Goal: Find specific page/section: Find specific page/section

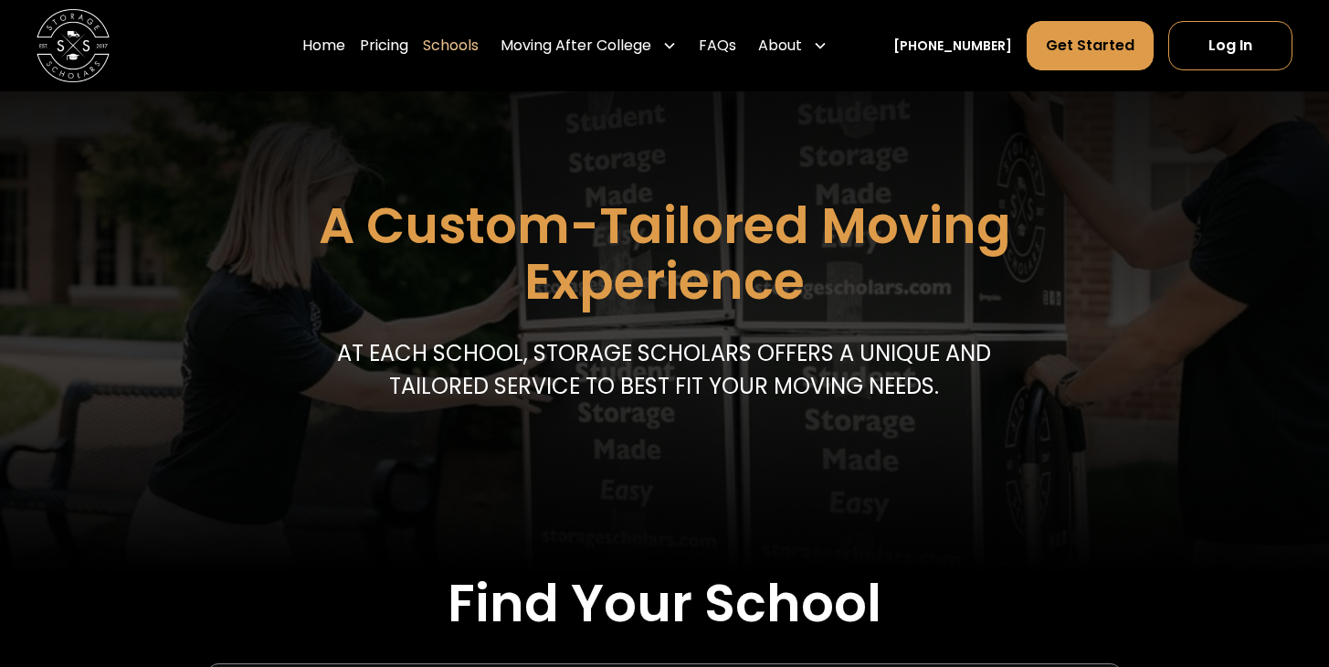
scroll to position [644, 0]
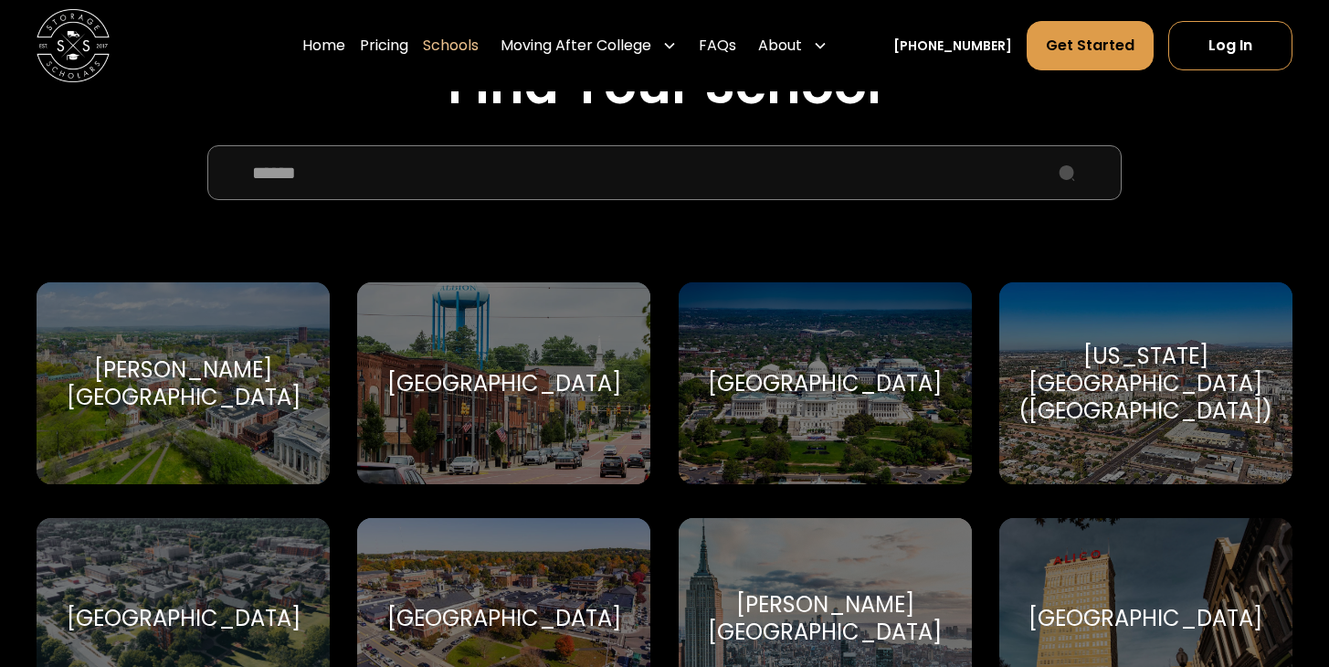
click at [367, 177] on input "School Select Form" at bounding box center [664, 172] width 914 height 55
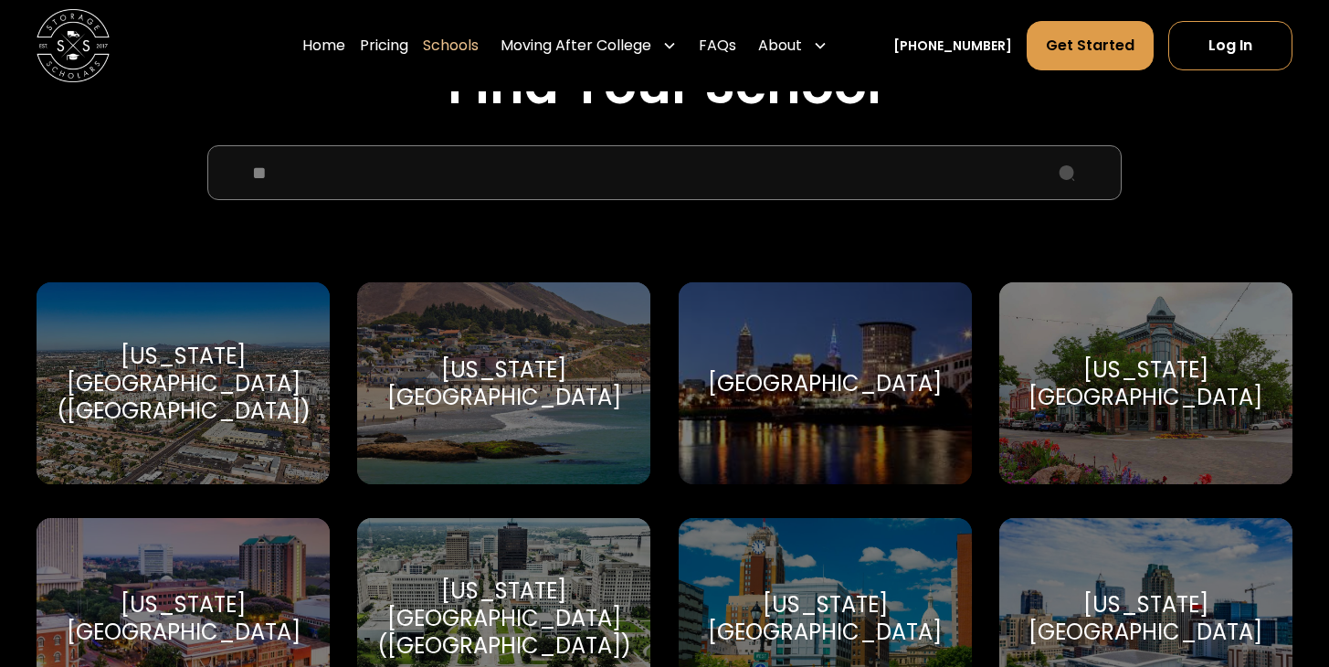
type input "*"
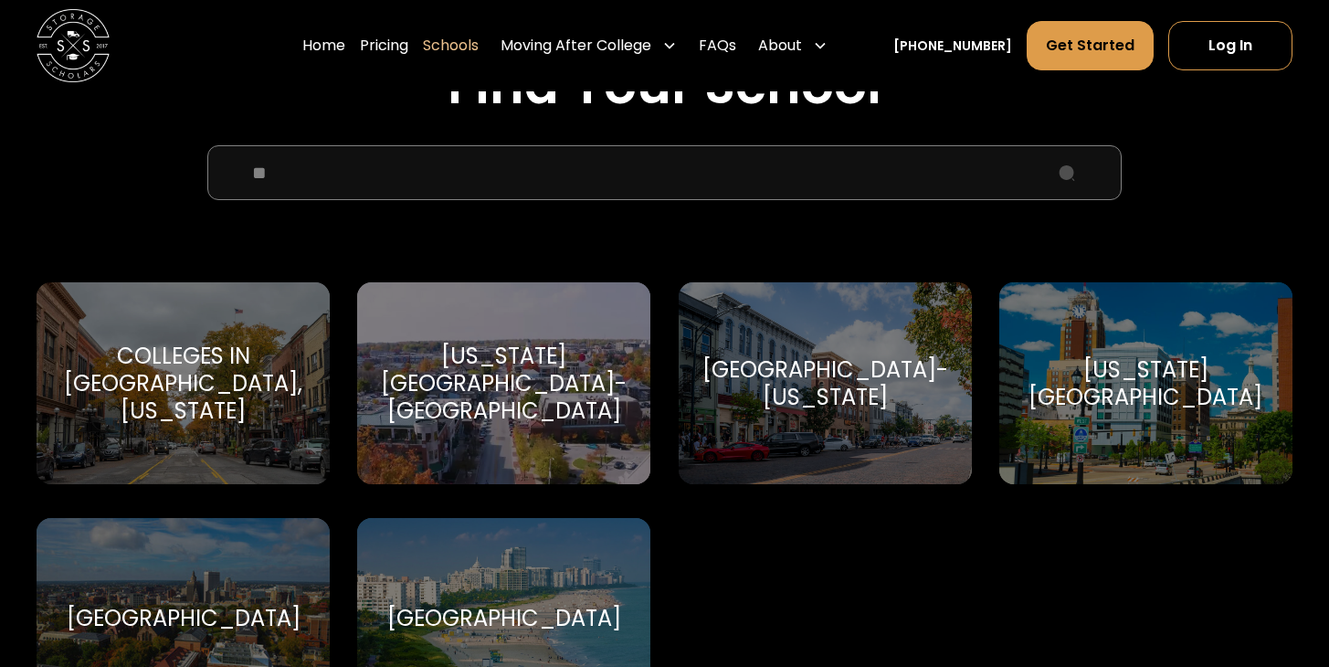
type input "*"
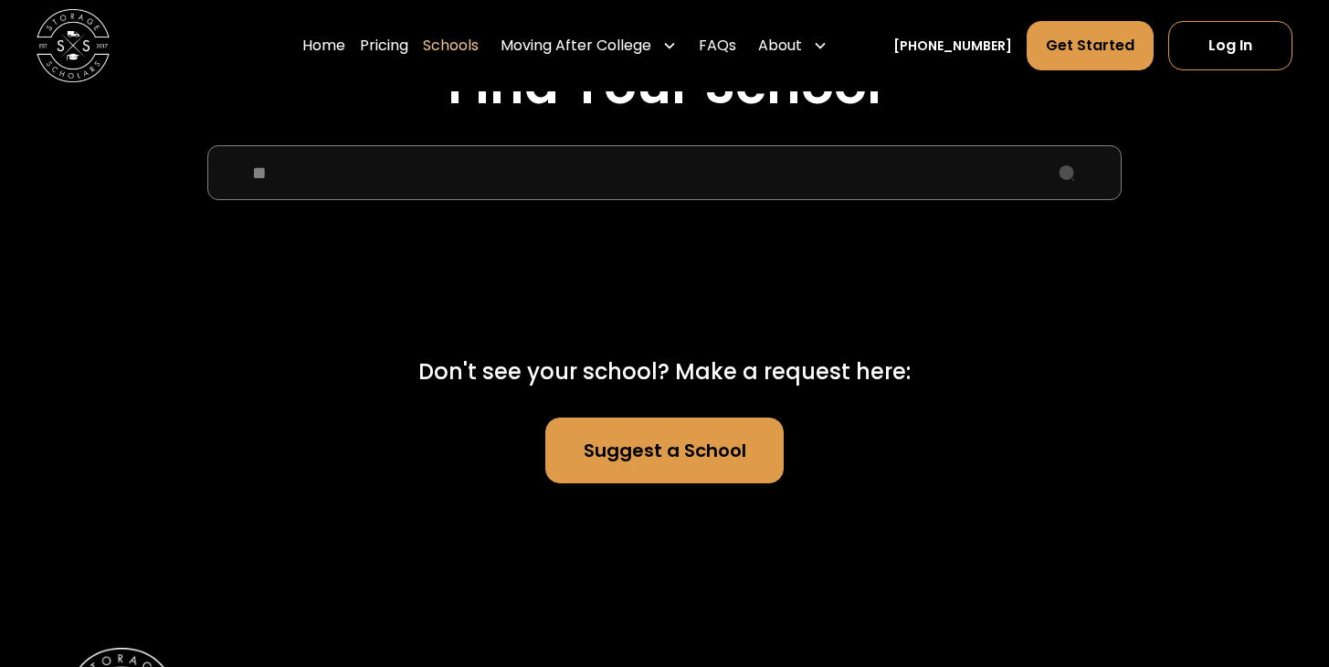
type input "*"
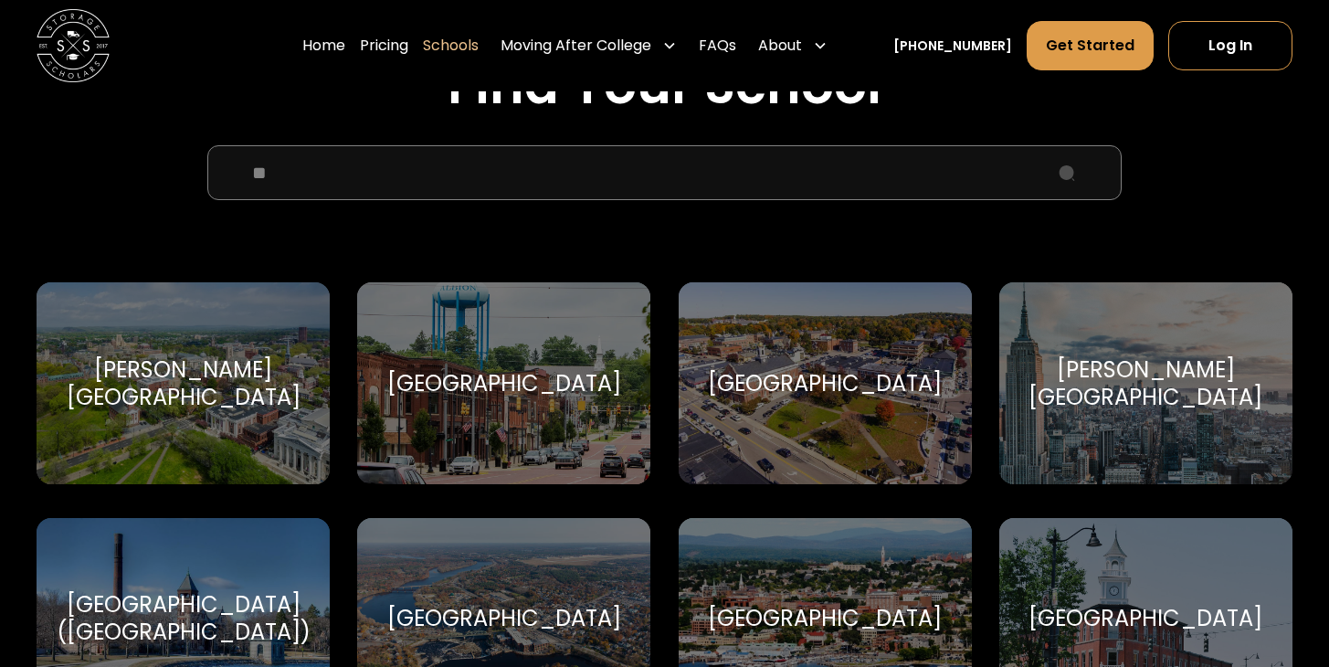
type input "*"
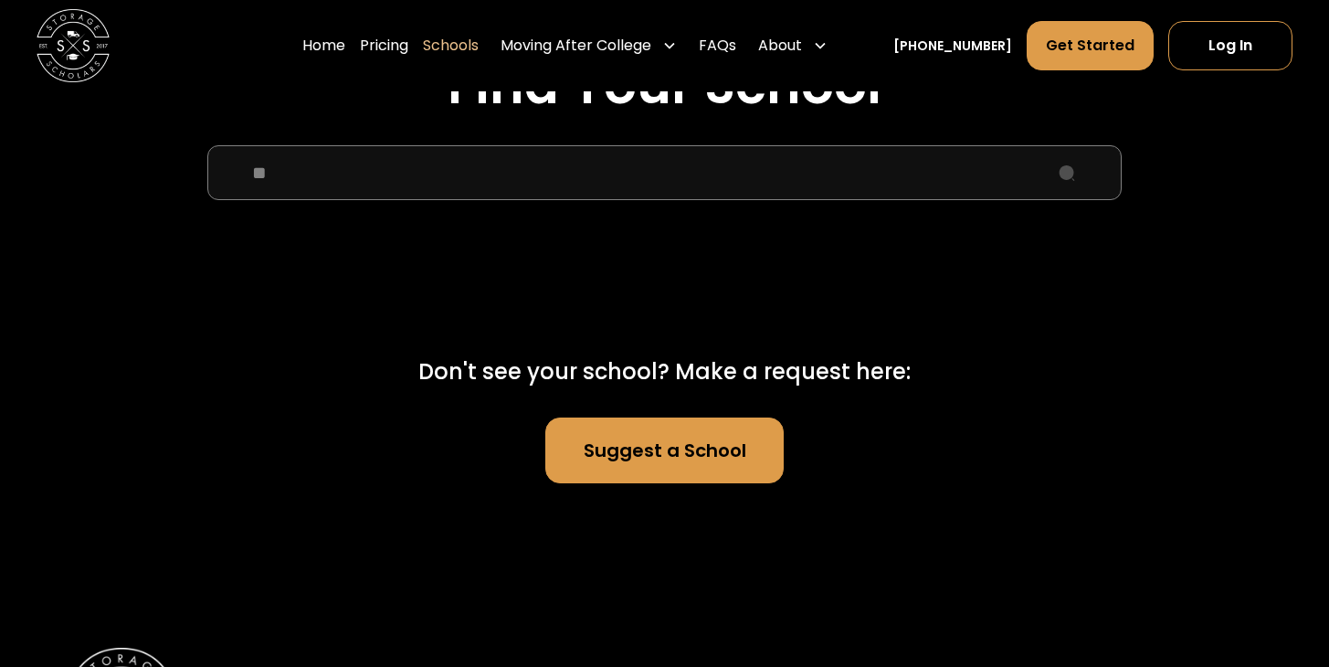
type input "*"
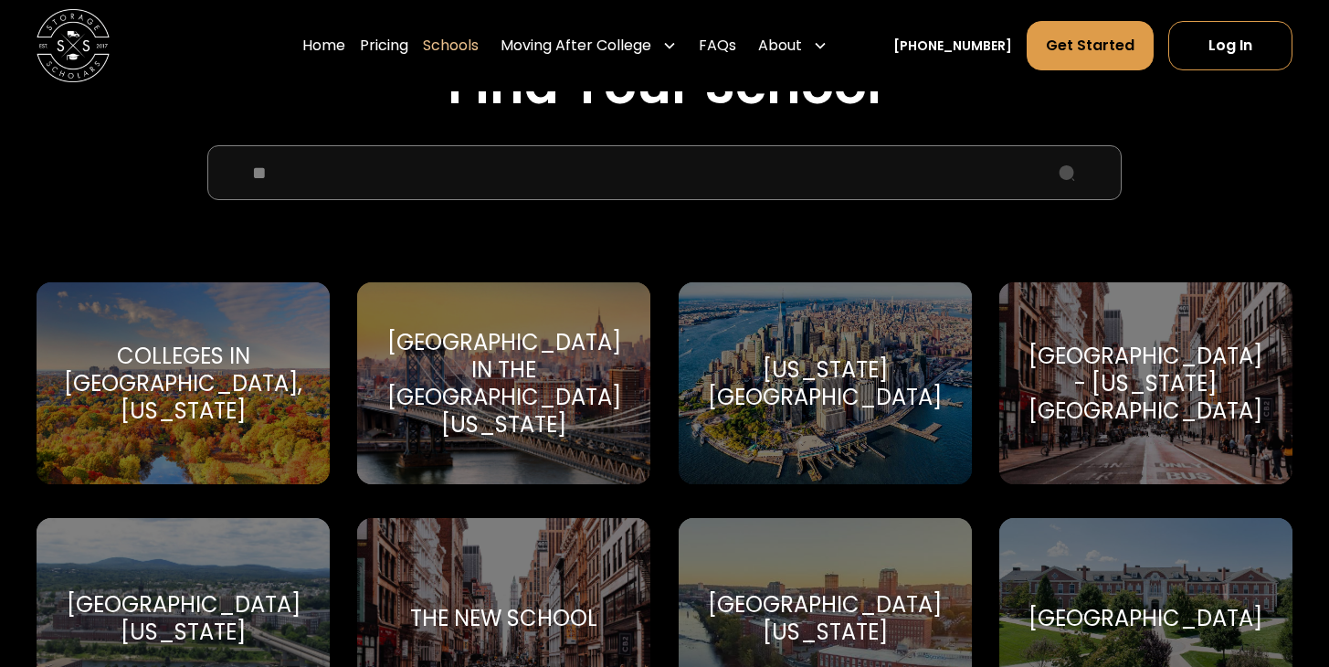
type input "*"
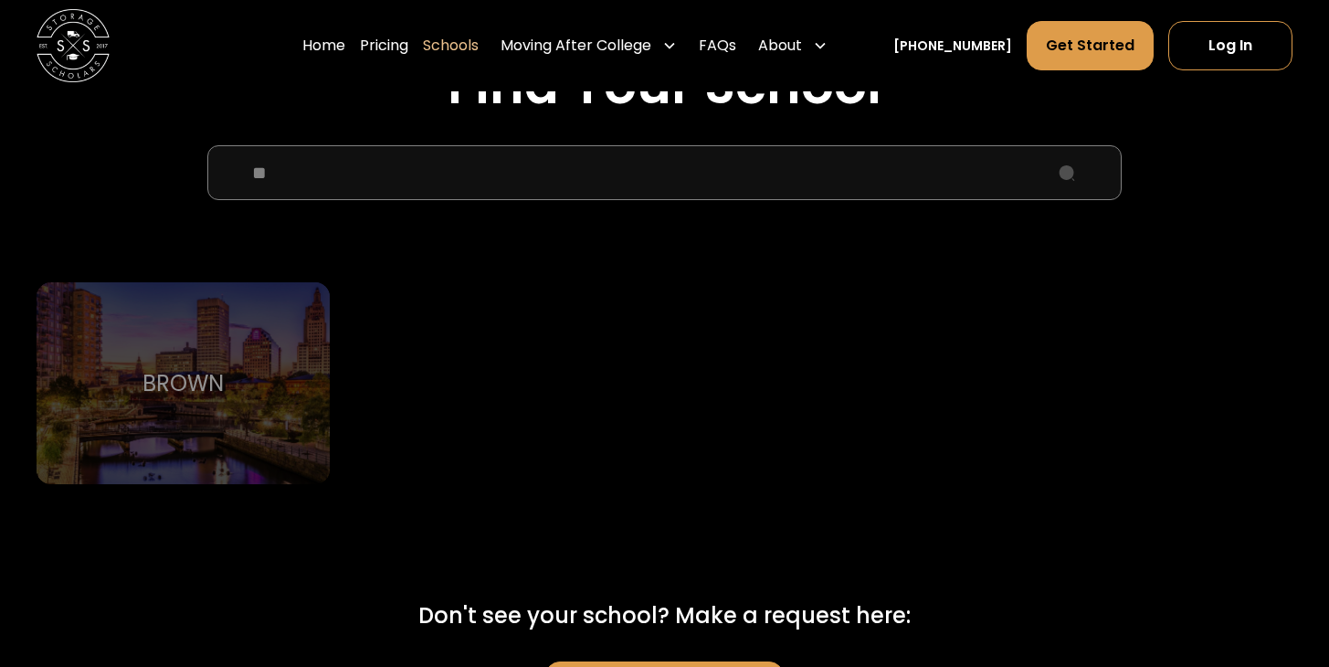
type input "*"
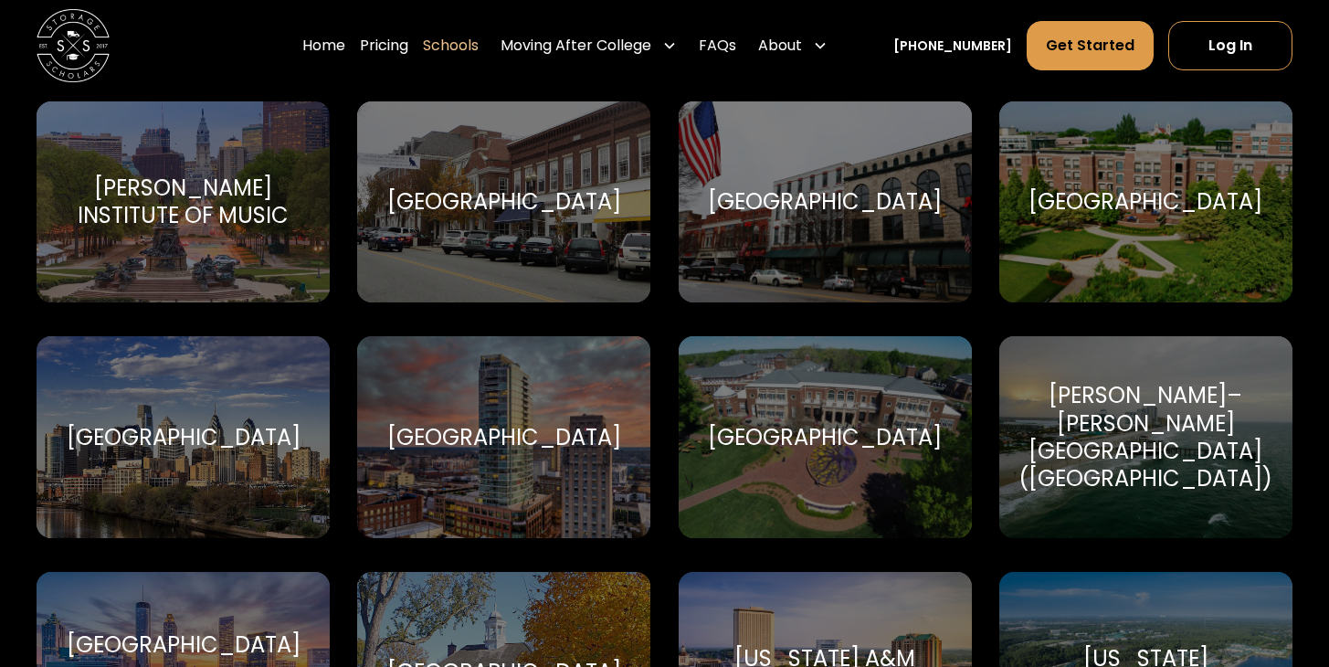
scroll to position [2712, 0]
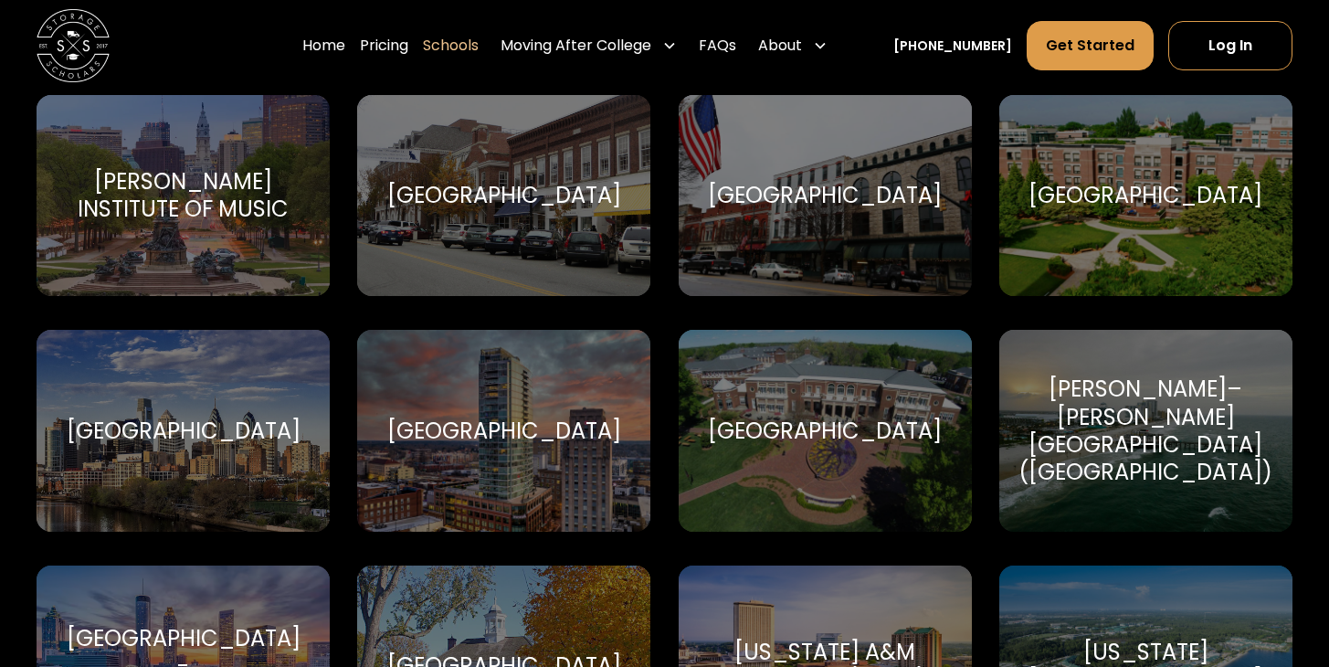
click at [524, 489] on div "[GEOGRAPHIC_DATA]" at bounding box center [503, 430] width 293 height 201
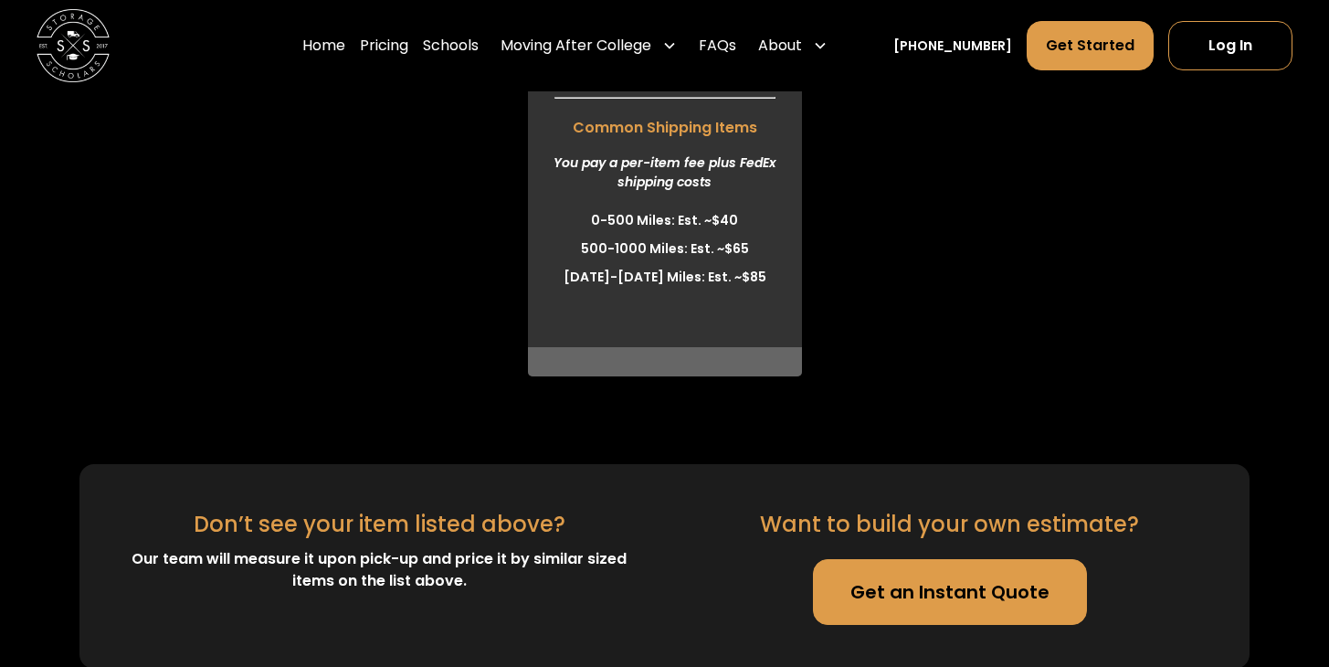
scroll to position [5161, 0]
